Goal: Find specific page/section: Find specific page/section

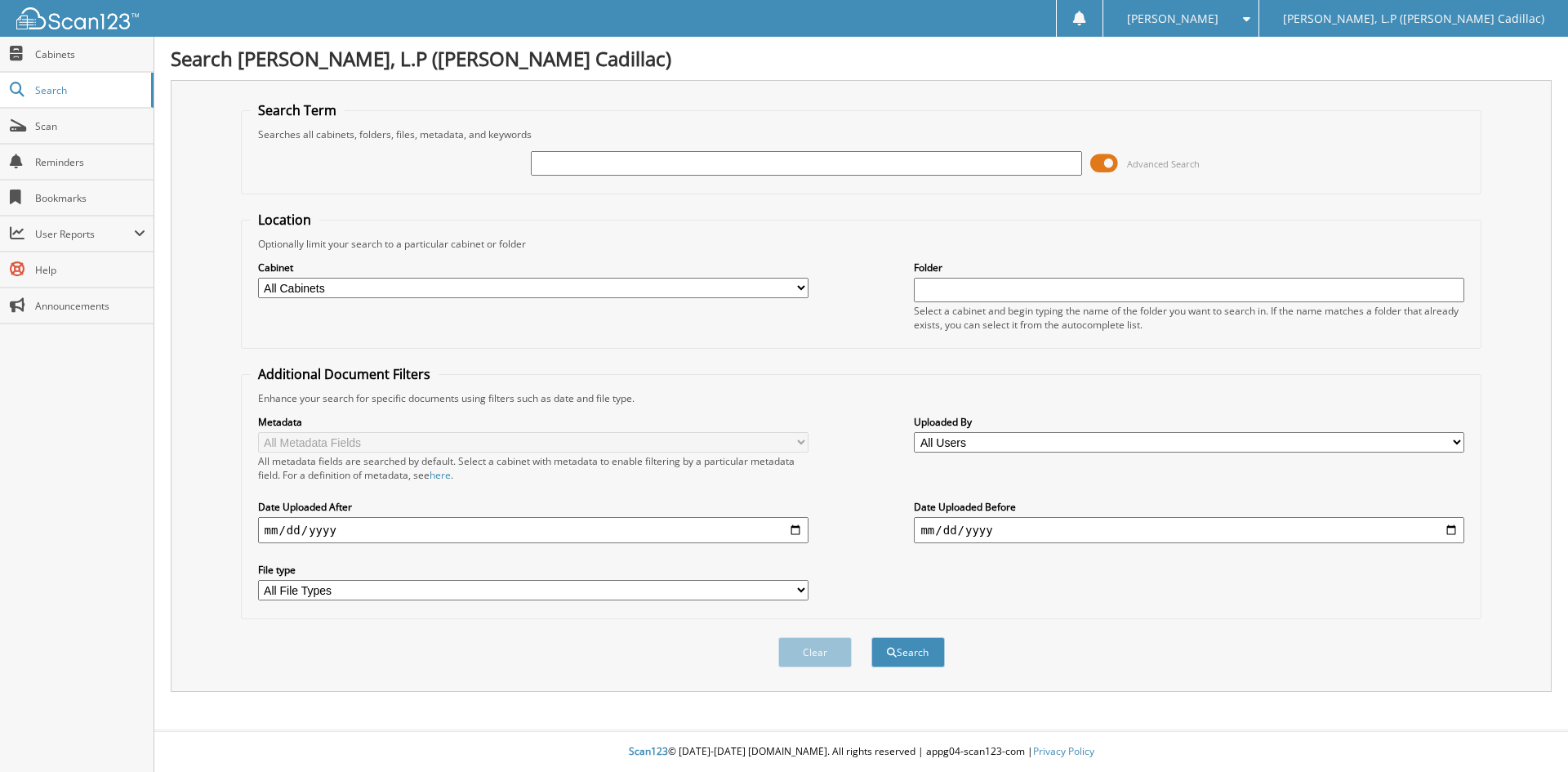
click at [579, 173] on input "text" at bounding box center [806, 163] width 550 height 24
type input "ku129035"
click at [871, 637] on button "Search" at bounding box center [908, 652] width 73 height 30
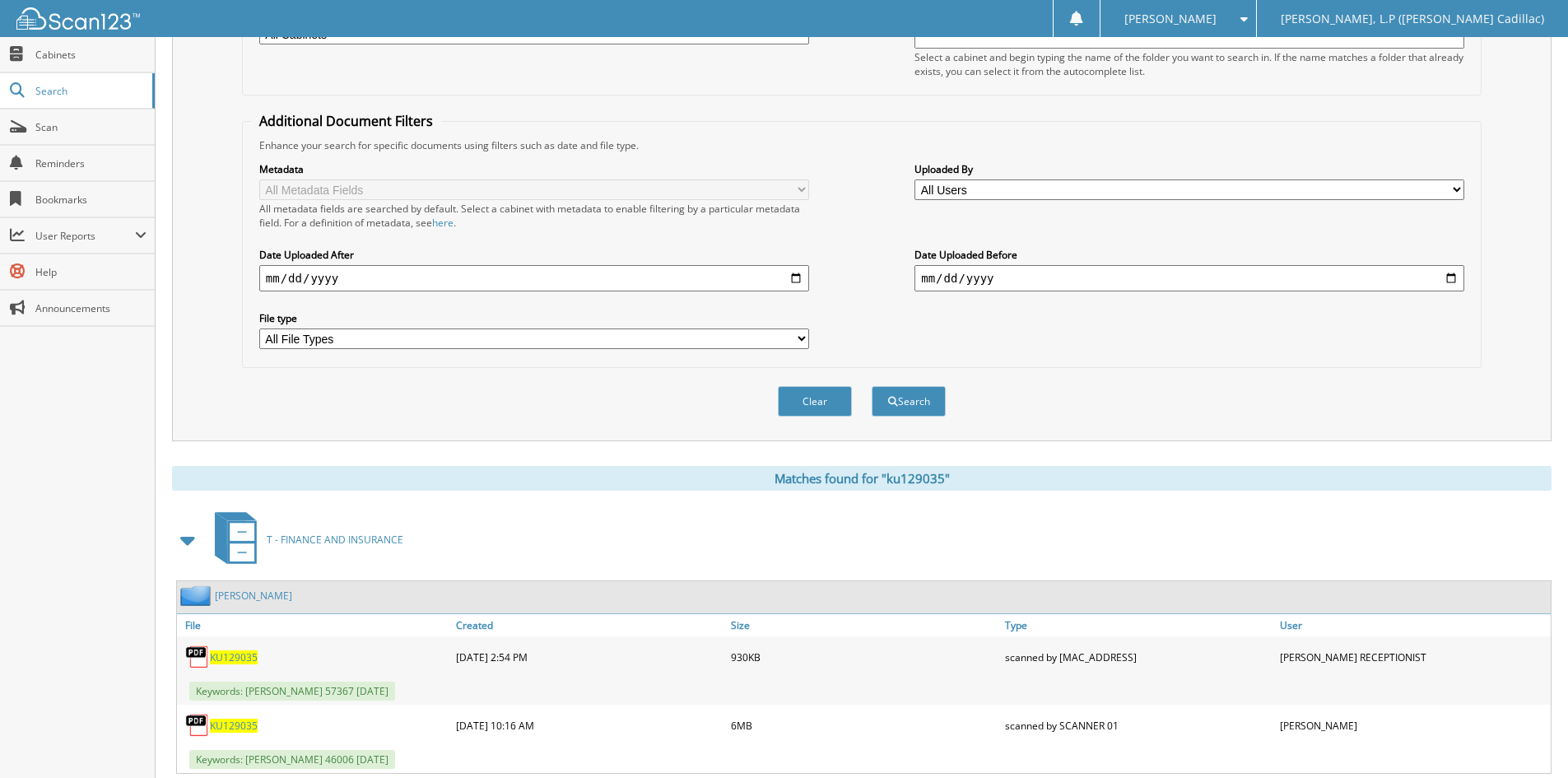
scroll to position [576, 0]
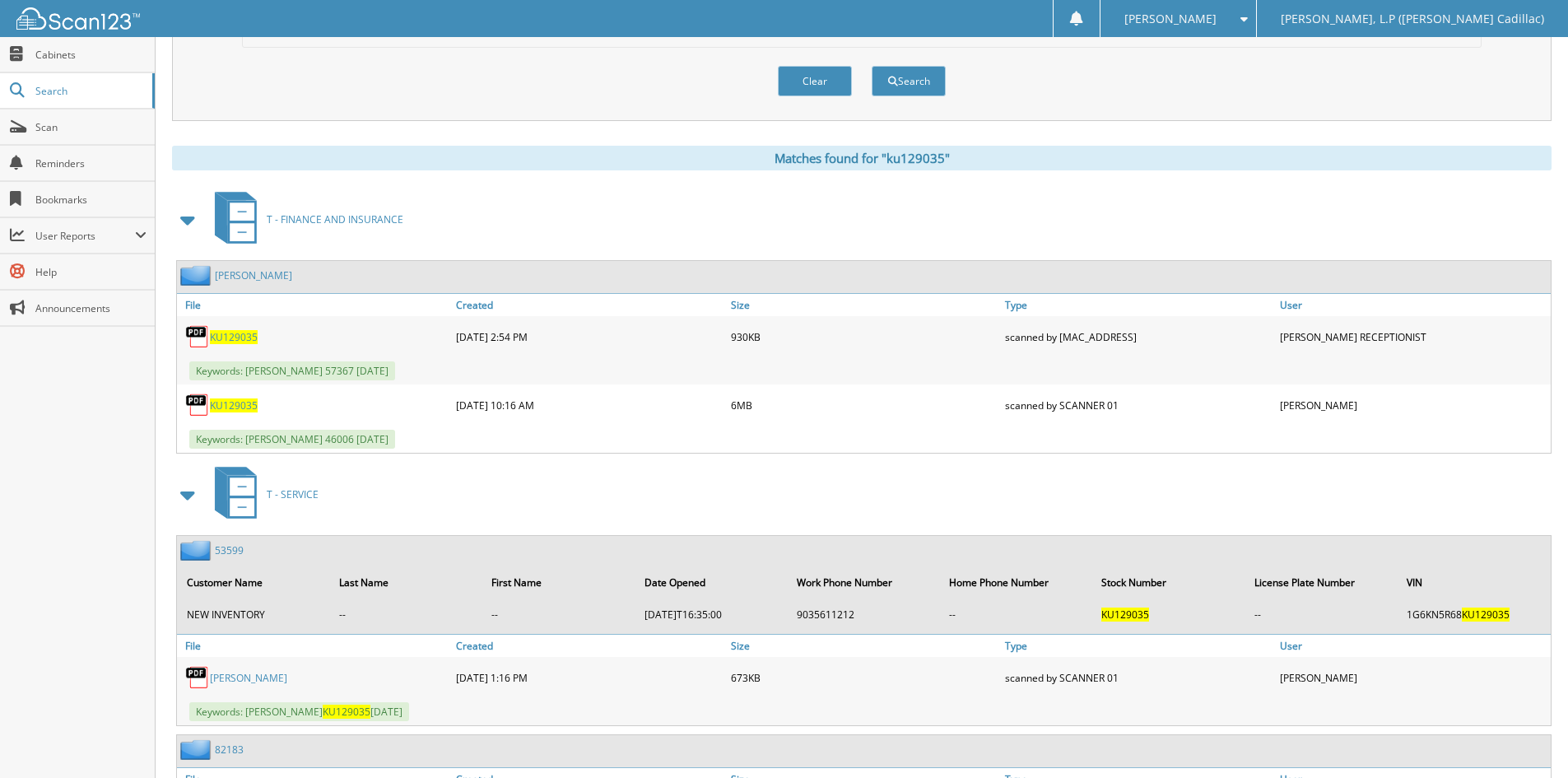
click at [240, 339] on span "KU129035" at bounding box center [233, 337] width 48 height 14
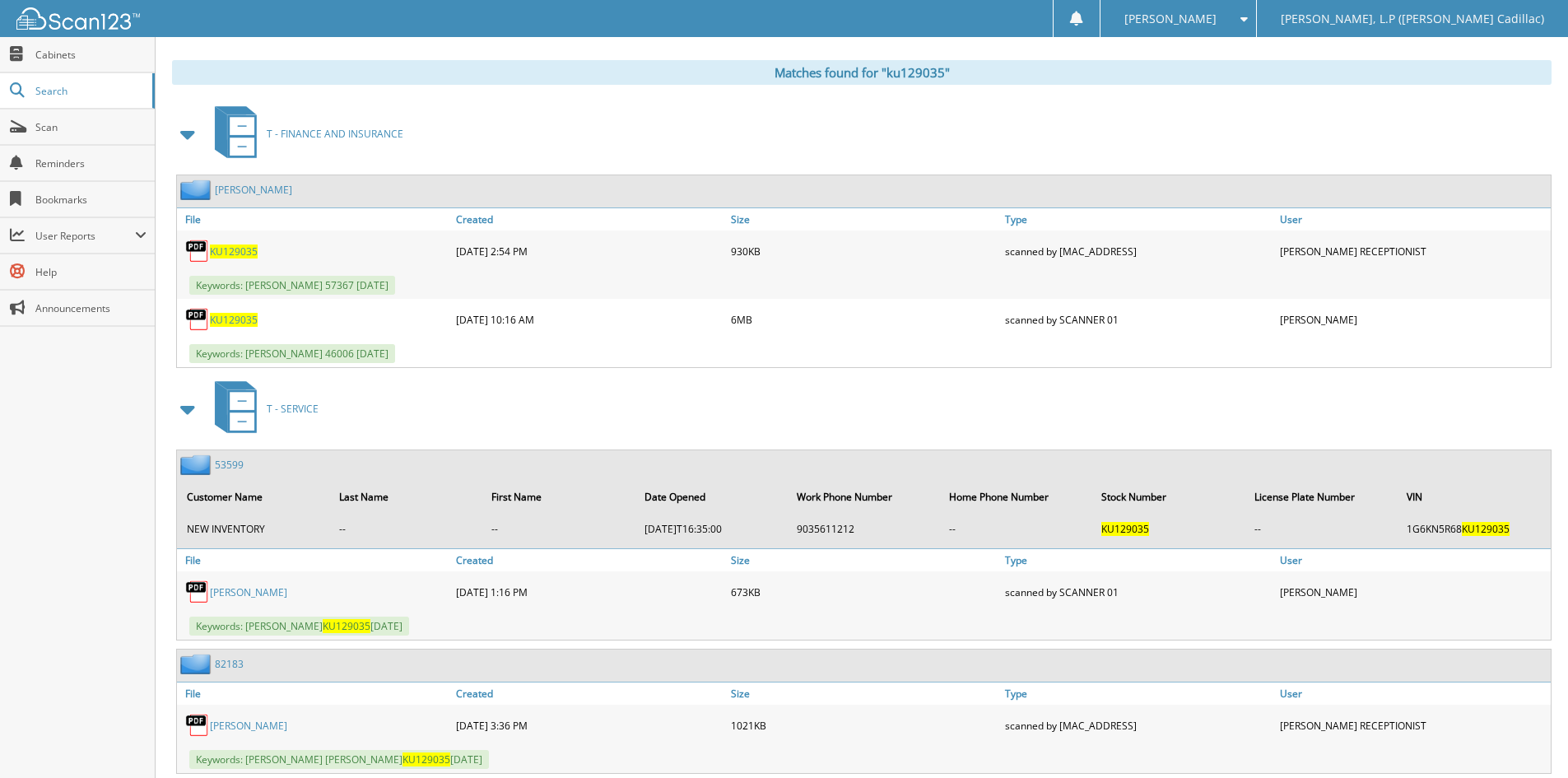
scroll to position [165, 0]
